Goal: Find specific fact: Find specific fact

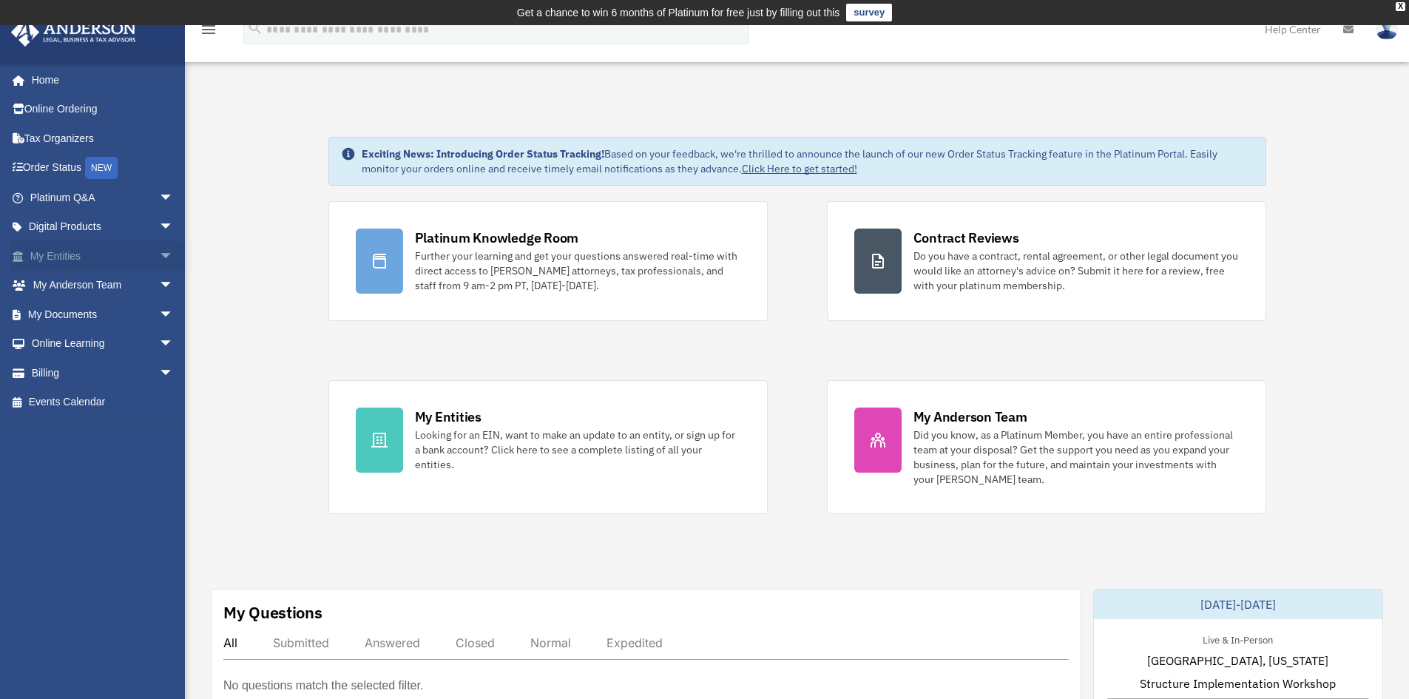
click at [51, 251] on link "My Entities arrow_drop_down" at bounding box center [103, 256] width 186 height 30
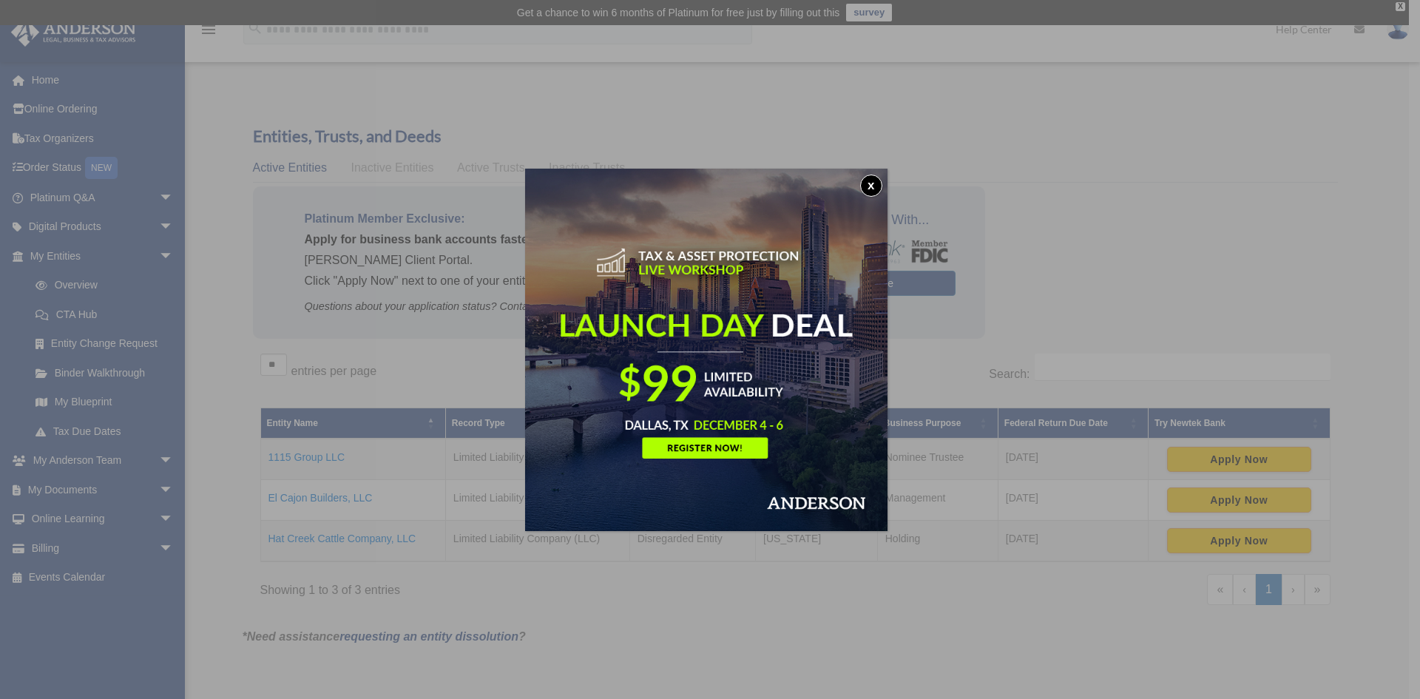
click at [873, 183] on button "x" at bounding box center [871, 186] width 22 height 22
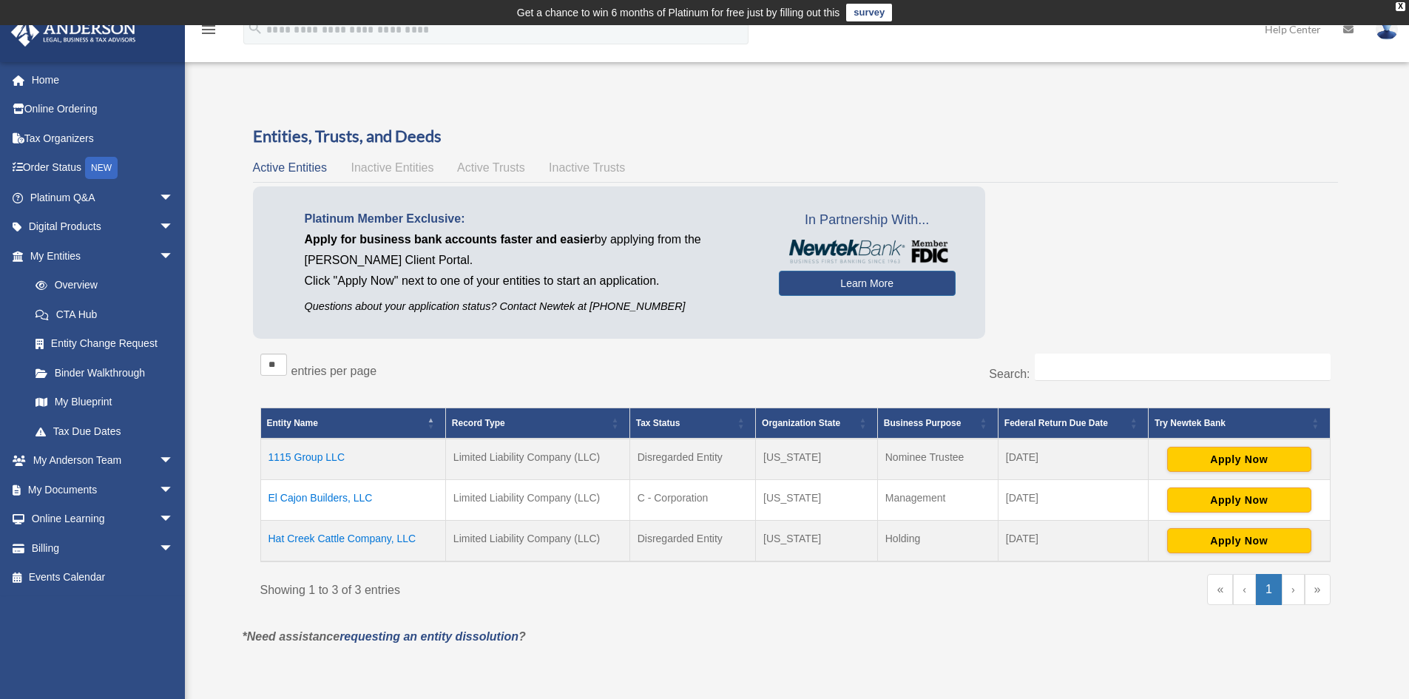
click at [351, 537] on td "Hat Creek Cattle Company, LLC" at bounding box center [352, 541] width 185 height 41
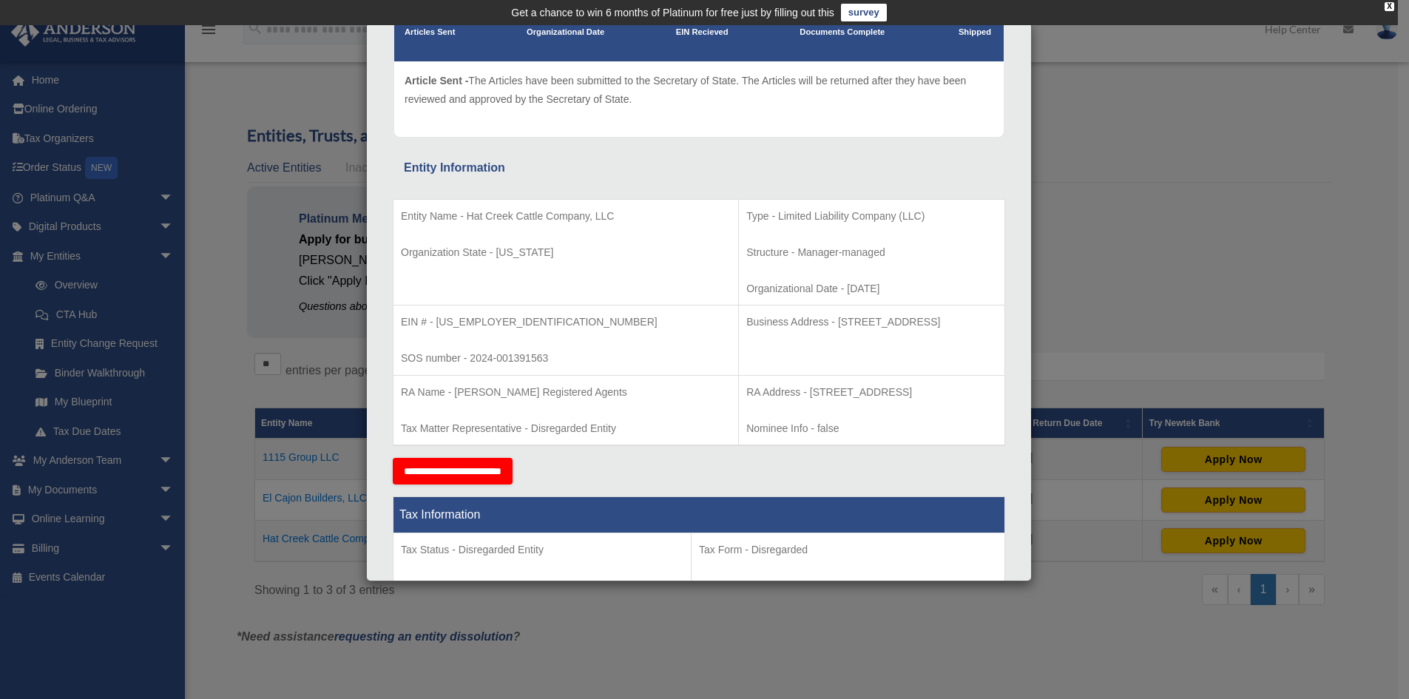
scroll to position [148, 0]
drag, startPoint x: 434, startPoint y: 319, endPoint x: 494, endPoint y: 317, distance: 59.9
click at [494, 317] on p "EIN # - [US_EMPLOYER_IDENTIFICATION_NUMBER]" at bounding box center [566, 321] width 330 height 18
copy p "[US_EMPLOYER_IDENTIFICATION_NUMBER]"
